Goal: Find specific page/section: Find specific page/section

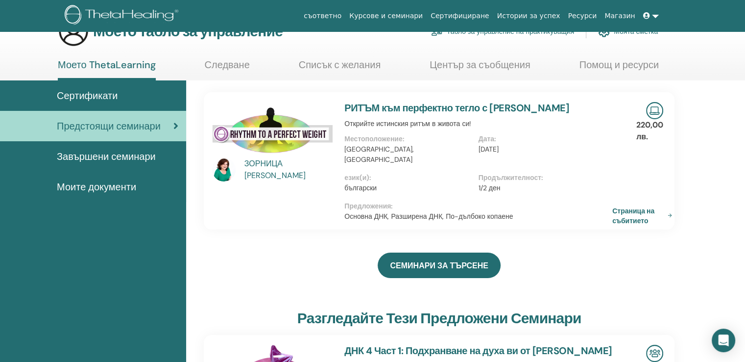
scroll to position [49, 0]
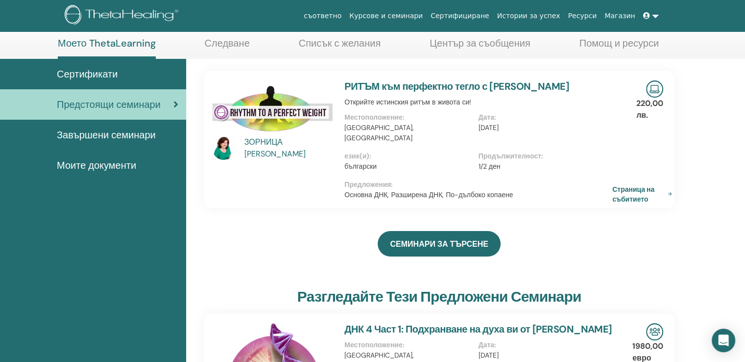
click at [111, 131] on font "Завършени семинари" at bounding box center [106, 134] width 99 height 13
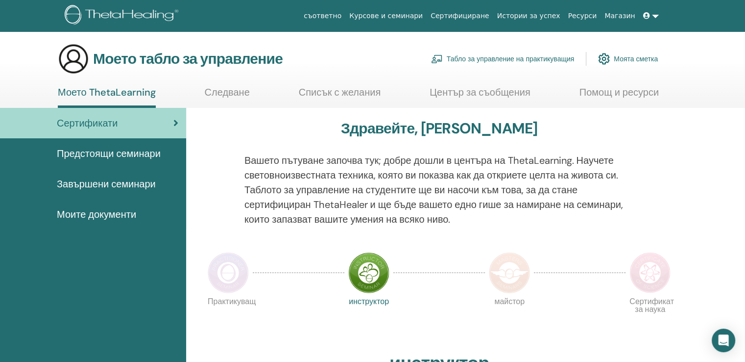
click at [121, 182] on font "Завършени семинари" at bounding box center [106, 183] width 99 height 13
